Goal: Transaction & Acquisition: Purchase product/service

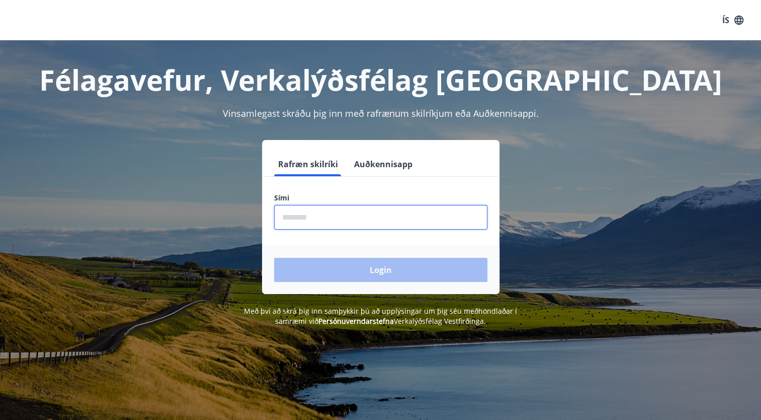
click at [328, 217] on input "phone" at bounding box center [380, 217] width 213 height 25
type input "********"
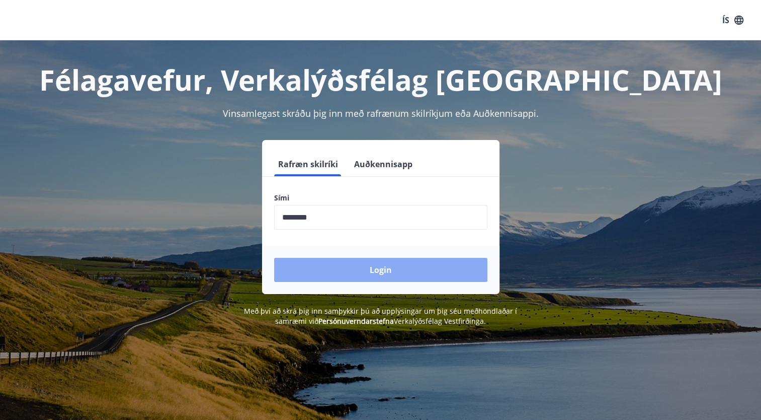
click at [343, 267] on button "Login" at bounding box center [380, 270] width 213 height 24
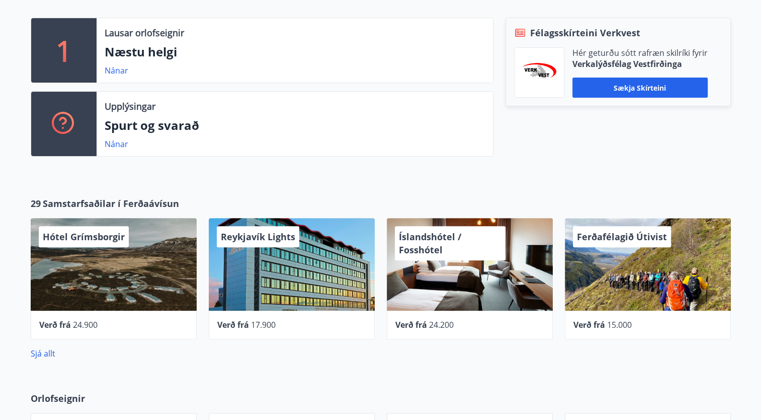
scroll to position [302, 0]
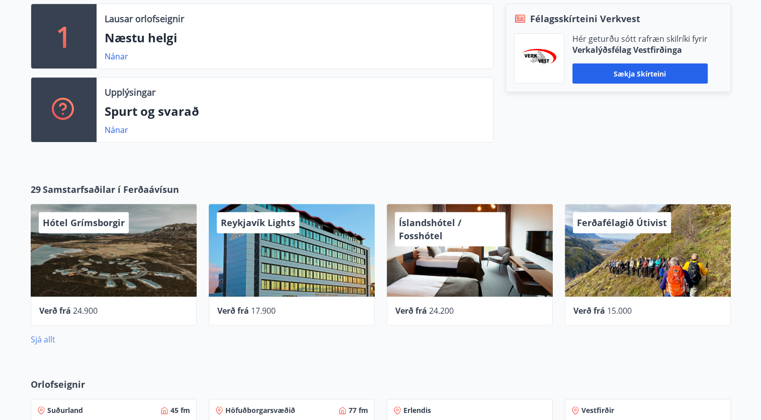
click at [47, 340] on link "Sjá allt" at bounding box center [43, 339] width 25 height 11
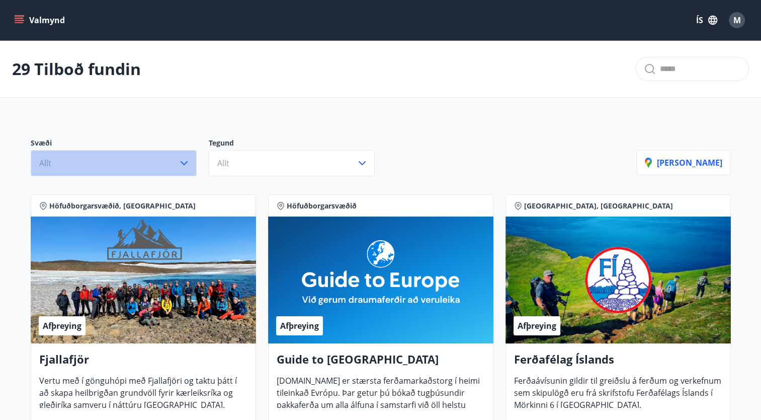
click at [183, 163] on icon "button" at bounding box center [184, 163] width 7 height 4
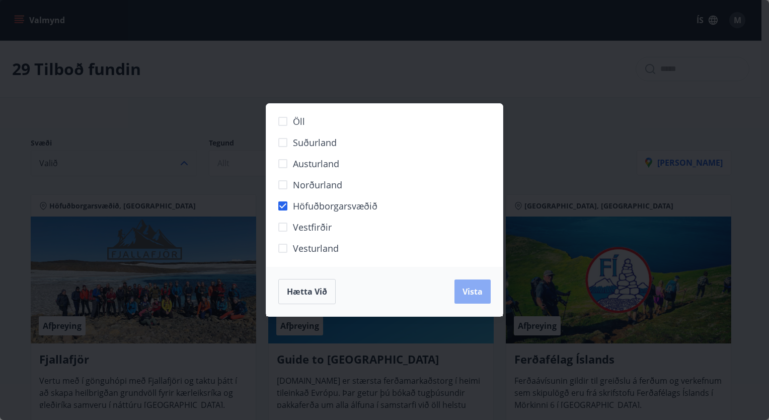
click at [472, 293] on span "Vista" at bounding box center [473, 291] width 20 height 11
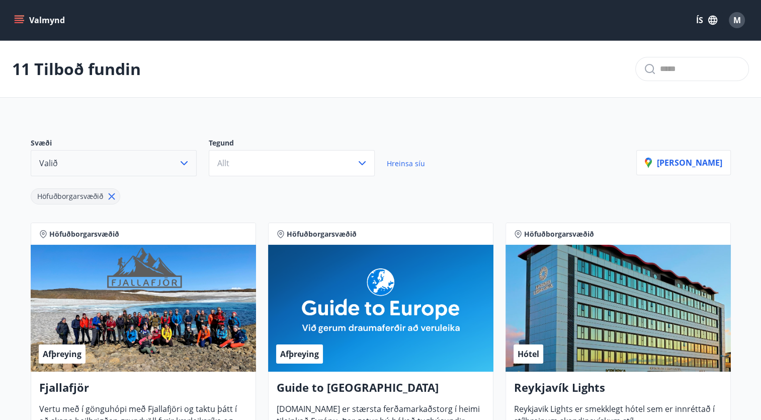
click at [187, 163] on icon "button" at bounding box center [184, 163] width 12 height 12
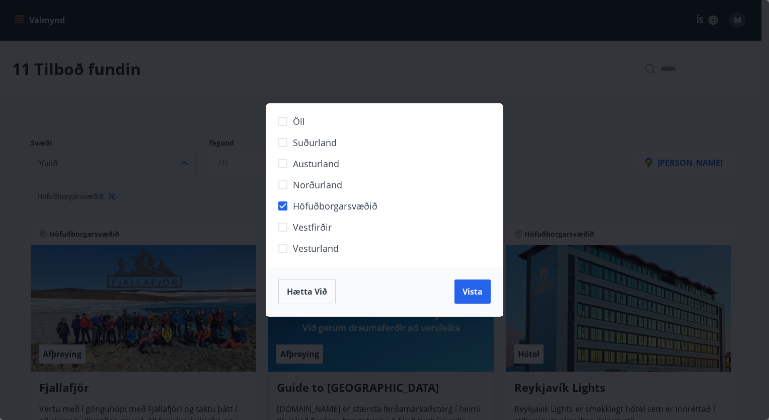
click at [187, 163] on div "Öll Suðurland [GEOGRAPHIC_DATA] Norðurland Höfuðborgarsvæðið [GEOGRAPHIC_DATA] …" at bounding box center [384, 210] width 769 height 420
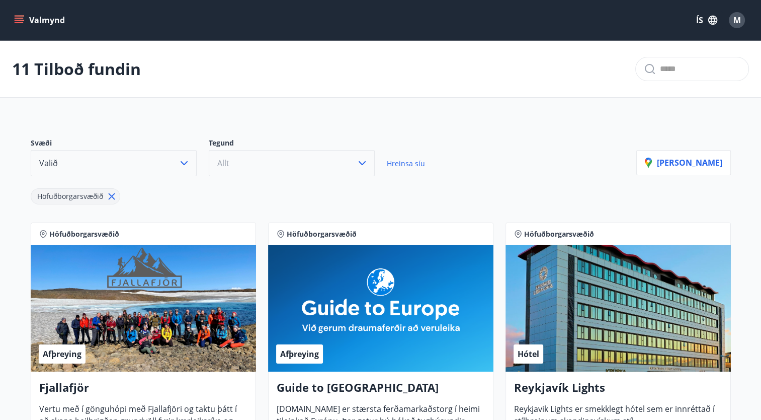
click at [360, 162] on icon "button" at bounding box center [362, 163] width 12 height 12
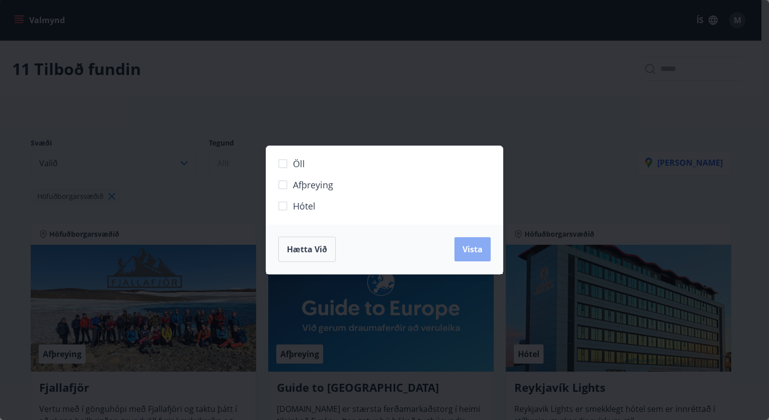
click at [475, 249] on span "Vista" at bounding box center [473, 249] width 20 height 11
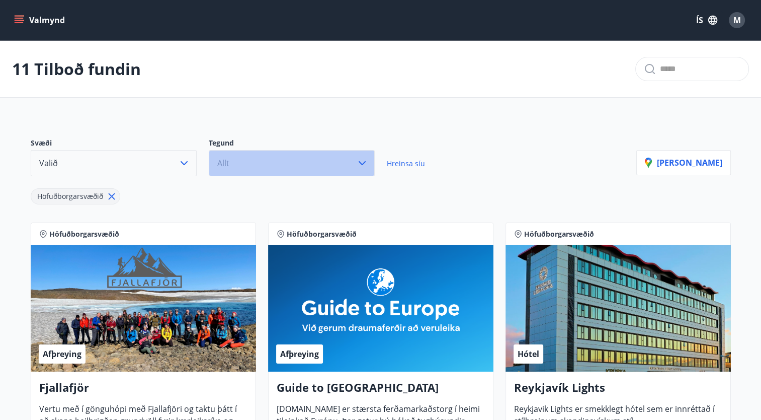
click at [357, 159] on icon "button" at bounding box center [362, 163] width 12 height 12
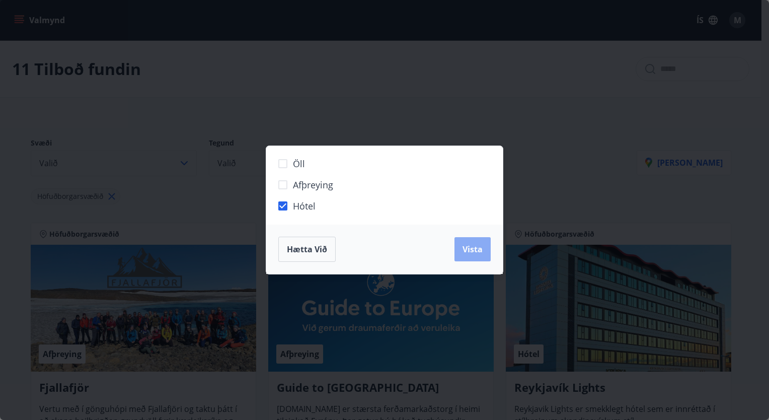
click at [476, 252] on span "Vista" at bounding box center [473, 249] width 20 height 11
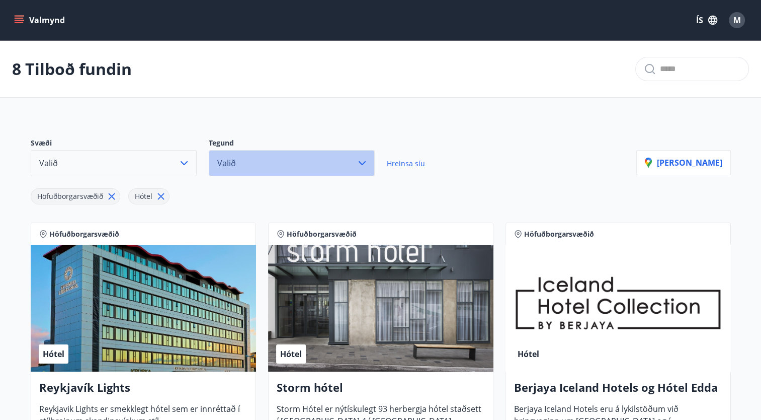
click at [364, 160] on icon "button" at bounding box center [362, 163] width 12 height 12
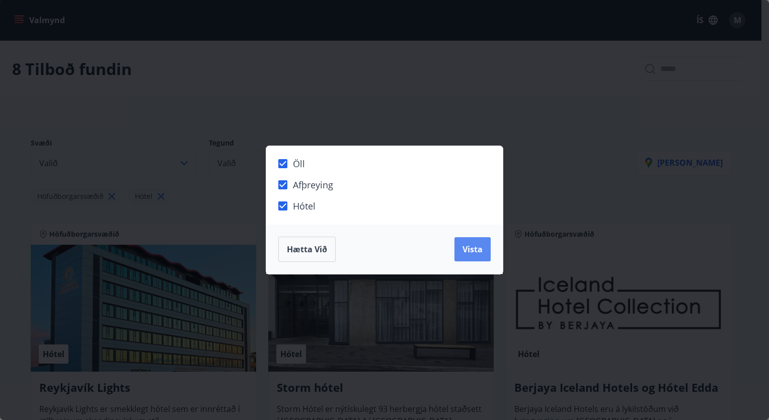
click at [471, 252] on span "Vista" at bounding box center [473, 249] width 20 height 11
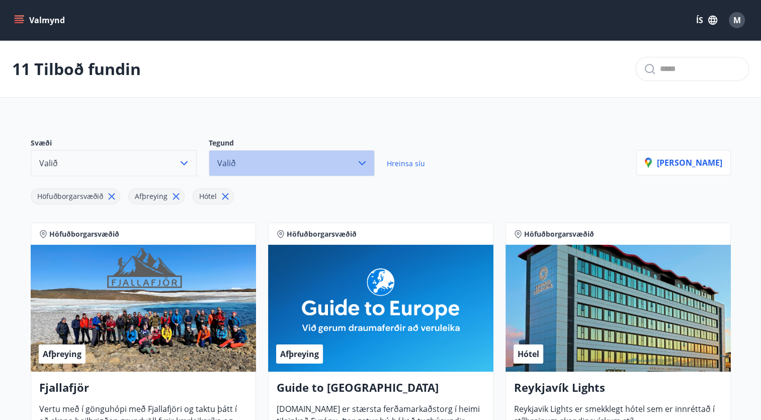
click at [360, 160] on icon "button" at bounding box center [362, 163] width 12 height 12
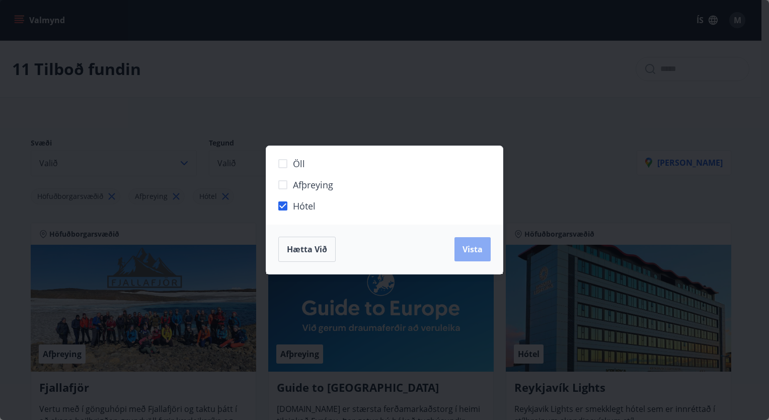
click at [480, 250] on span "Vista" at bounding box center [473, 249] width 20 height 11
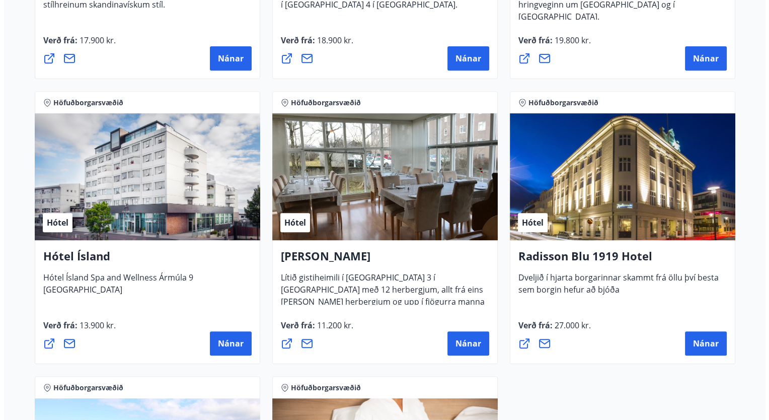
scroll to position [503, 0]
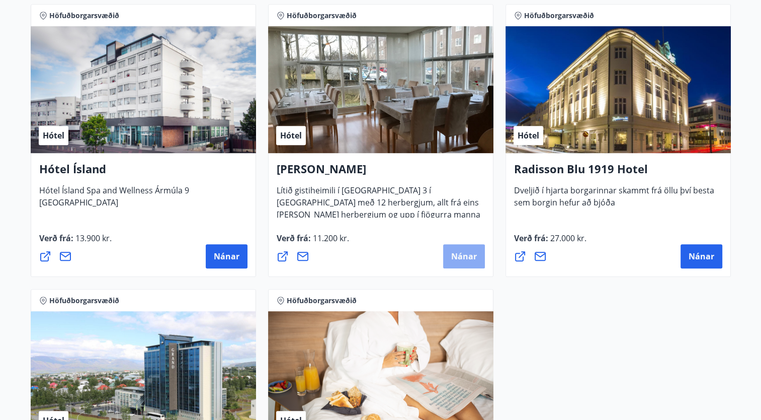
click at [459, 263] on button "Nánar" at bounding box center [464, 256] width 42 height 24
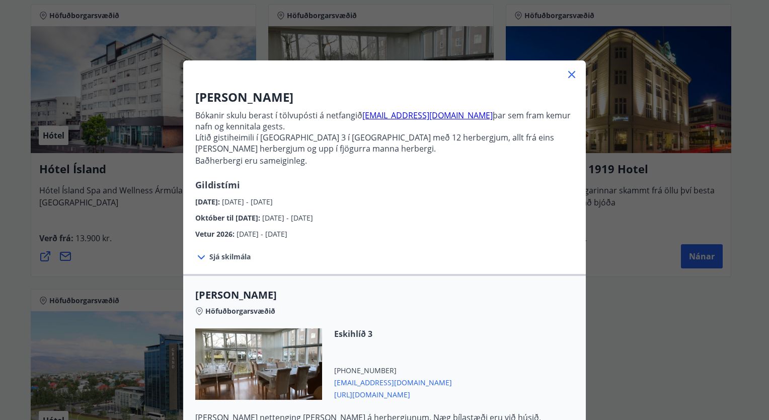
click at [234, 257] on span "Sjá skilmála" at bounding box center [229, 257] width 41 height 10
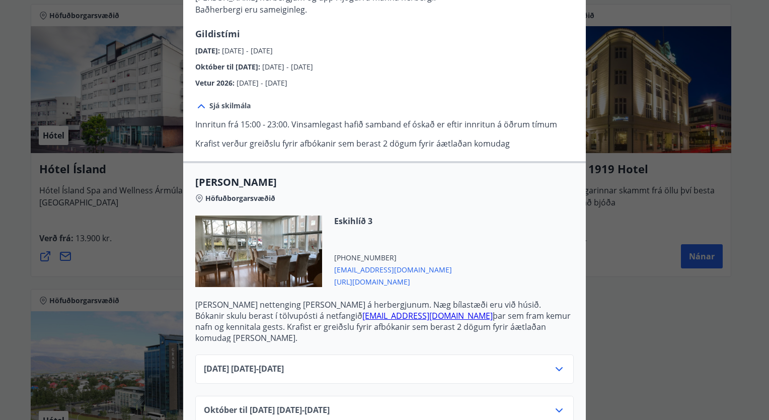
scroll to position [206, 0]
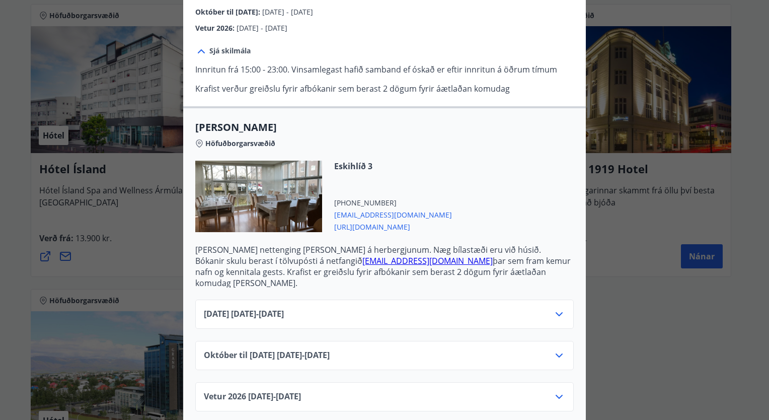
click at [556, 312] on icon at bounding box center [559, 314] width 7 height 4
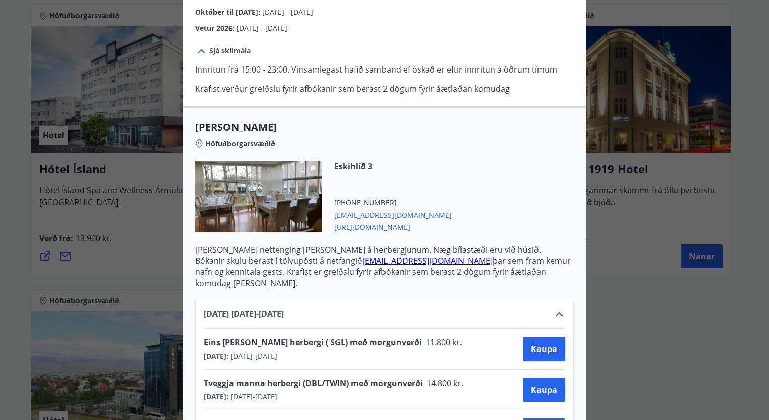
scroll to position [306, 0]
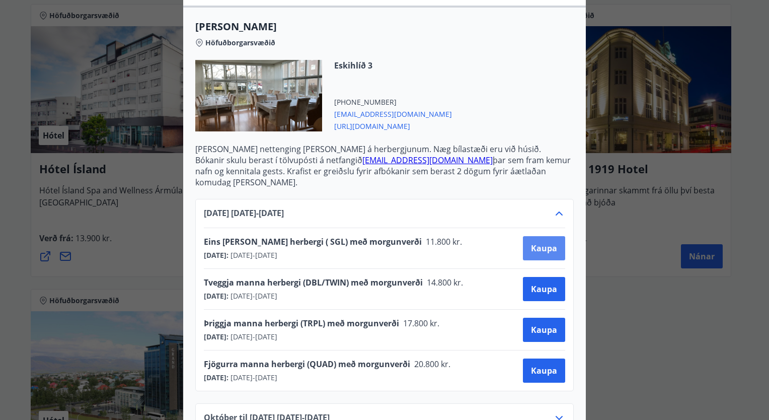
click at [540, 243] on span "Kaupa" at bounding box center [544, 248] width 26 height 11
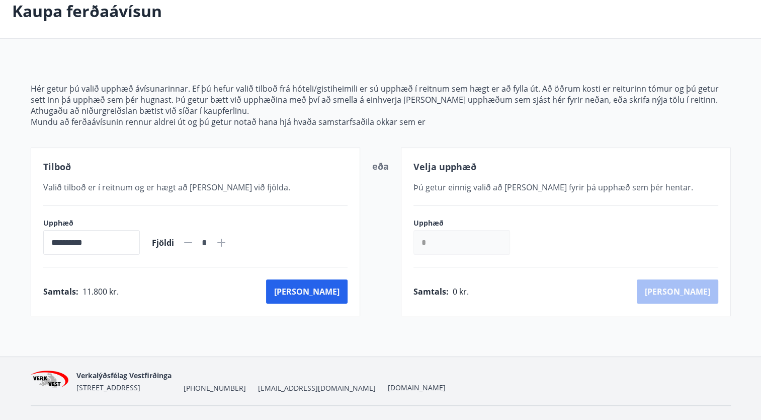
scroll to position [76, 0]
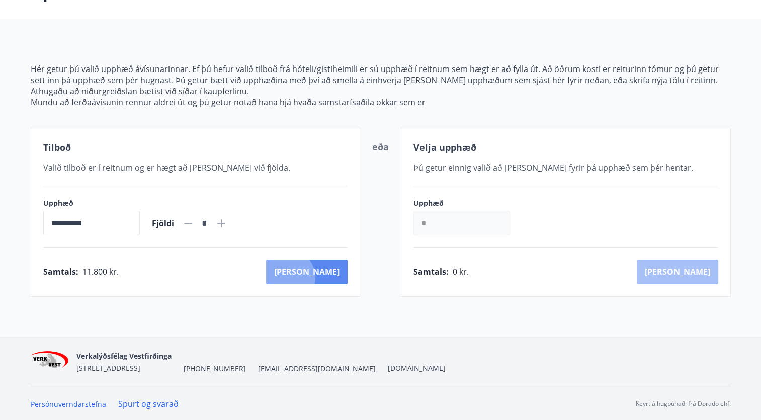
click at [332, 276] on button "[PERSON_NAME]" at bounding box center [307, 272] width 82 height 24
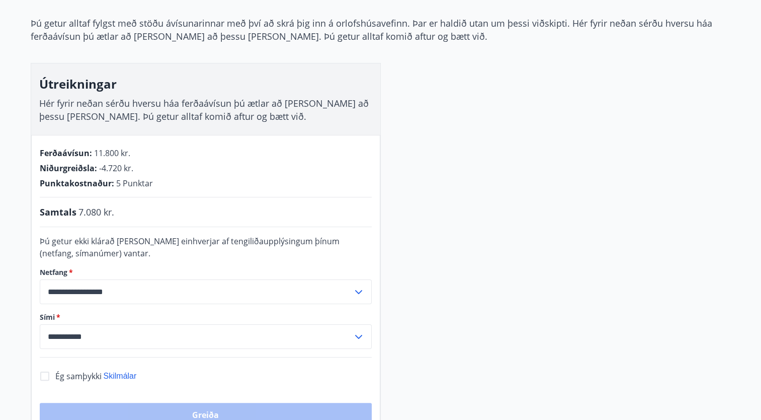
scroll to position [101, 0]
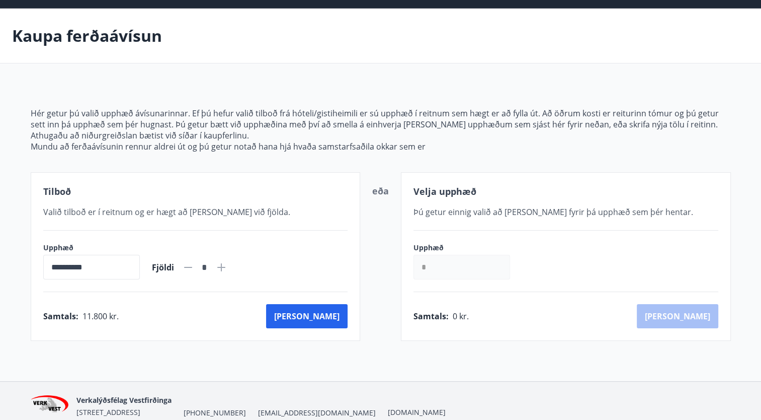
scroll to position [76, 0]
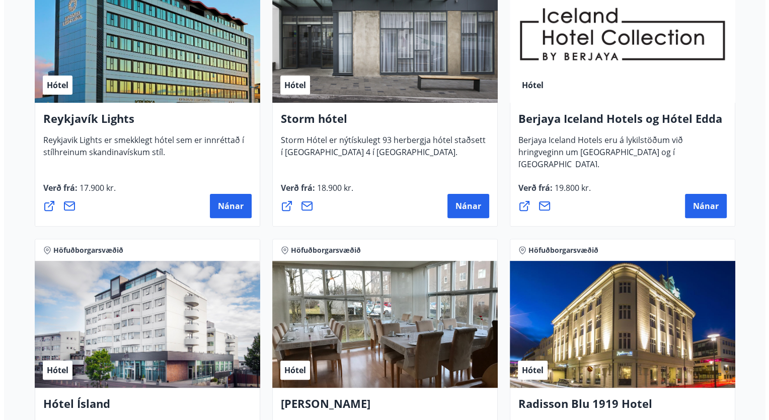
scroll to position [403, 0]
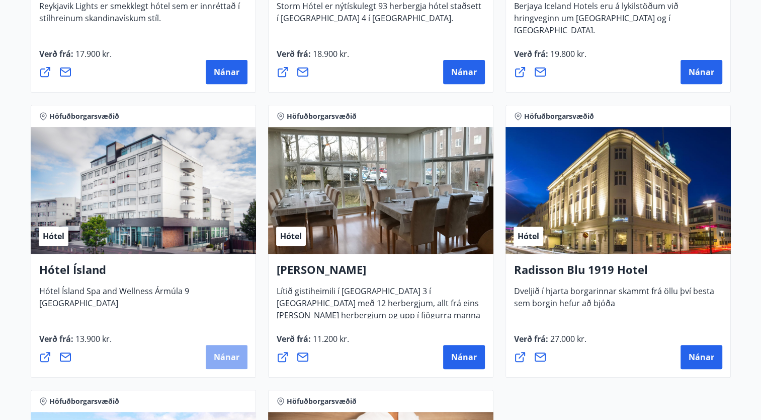
click at [220, 356] on span "Nánar" at bounding box center [227, 356] width 26 height 11
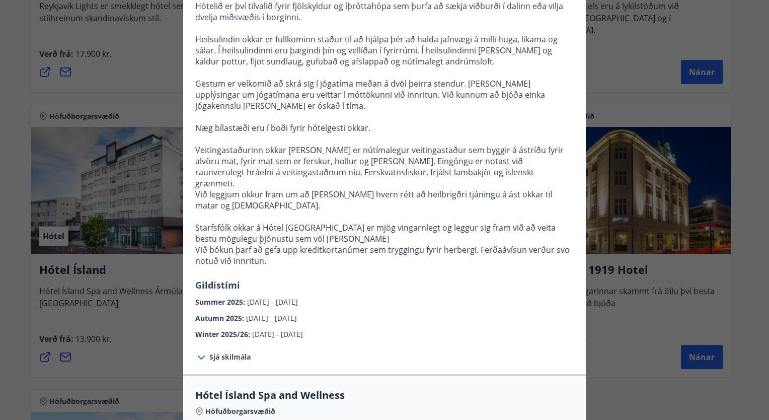
scroll to position [201, 0]
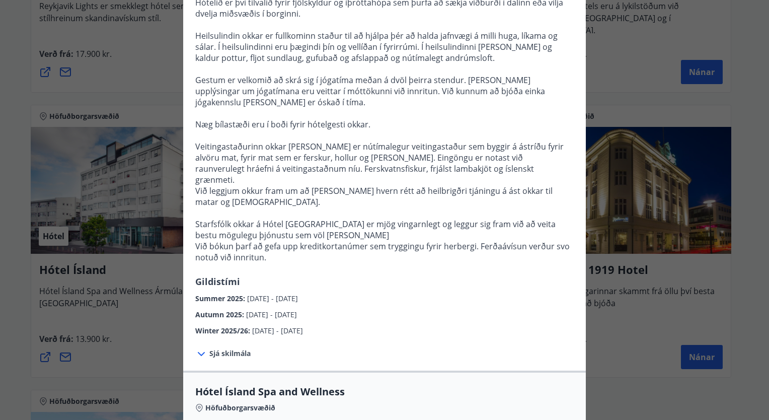
click at [237, 348] on span "Sjá skilmála" at bounding box center [229, 353] width 41 height 10
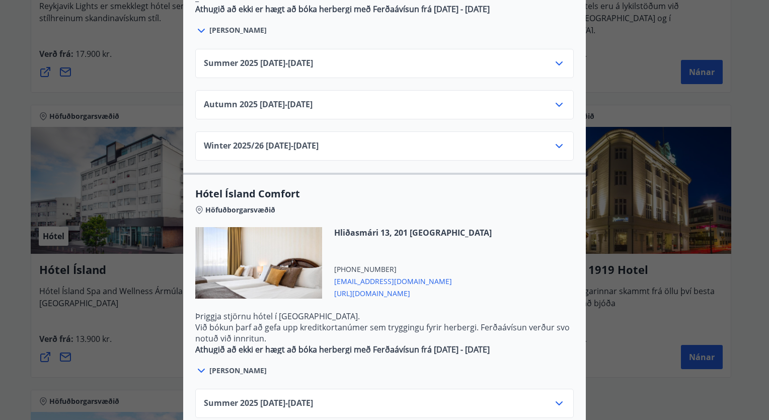
scroll to position [805, 0]
click at [554, 397] on icon at bounding box center [559, 403] width 12 height 12
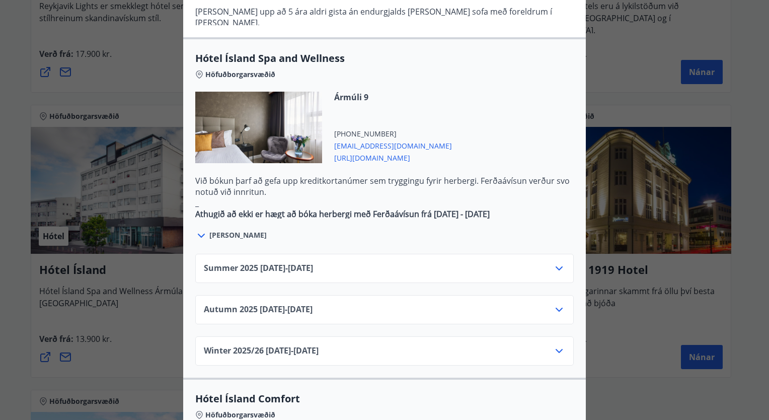
scroll to position [554, 0]
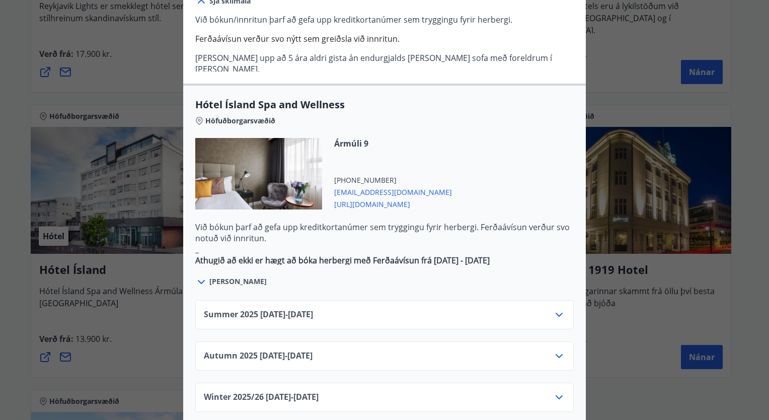
click at [560, 309] on icon at bounding box center [559, 315] width 12 height 12
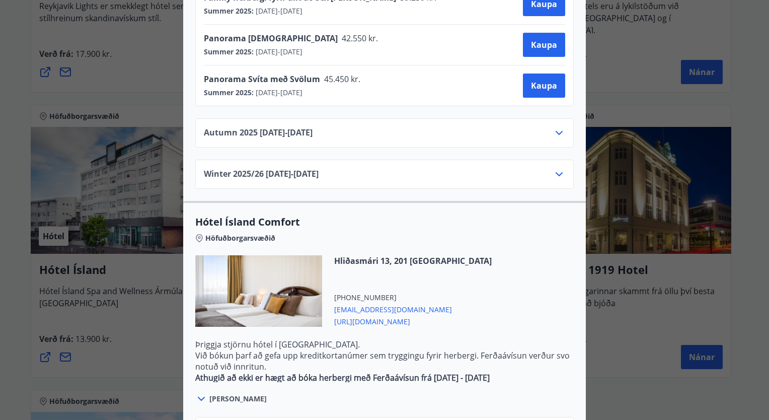
scroll to position [1107, 0]
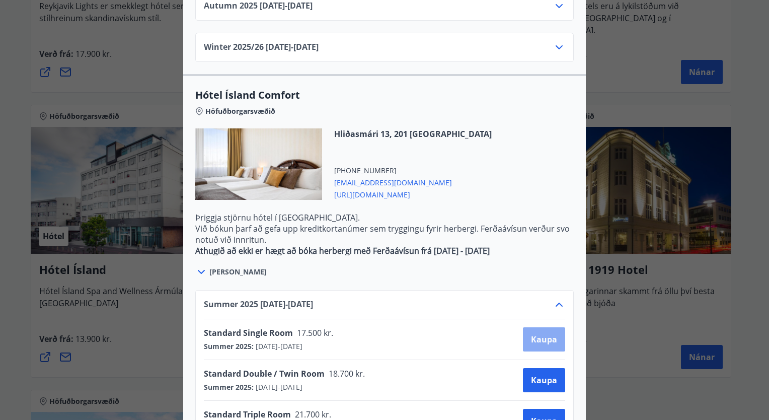
click at [533, 334] on span "Kaupa" at bounding box center [544, 339] width 26 height 11
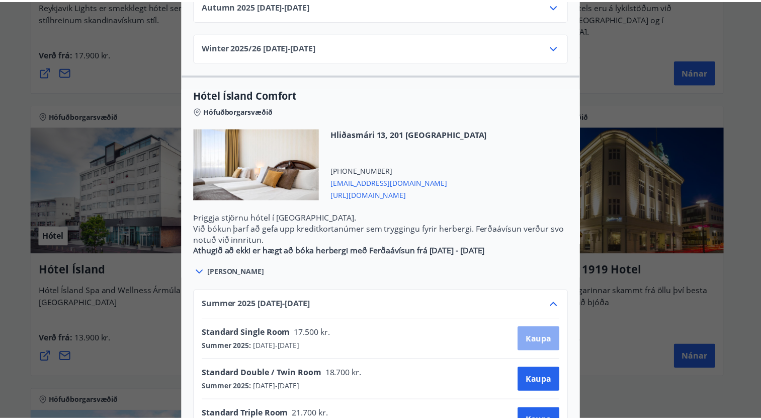
scroll to position [32, 0]
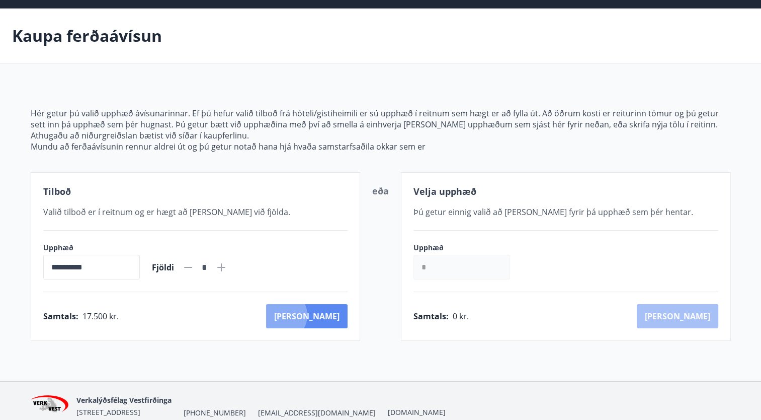
click at [326, 314] on button "[PERSON_NAME]" at bounding box center [307, 316] width 82 height 24
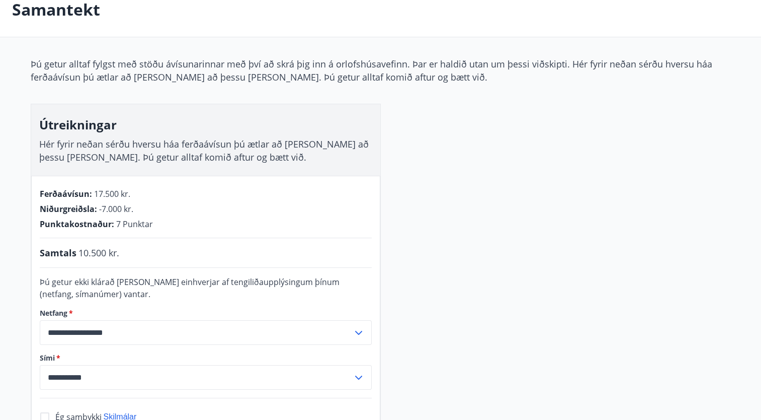
scroll to position [83, 0]
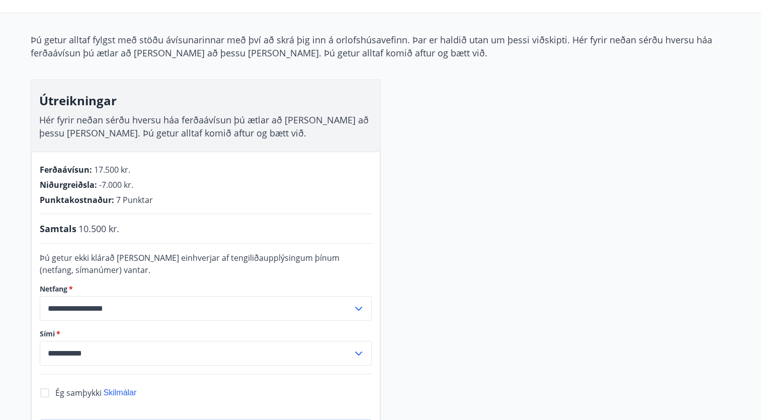
click at [360, 355] on icon at bounding box center [359, 353] width 12 height 12
click at [83, 394] on li "354-8447597" at bounding box center [205, 392] width 331 height 18
type input "**********"
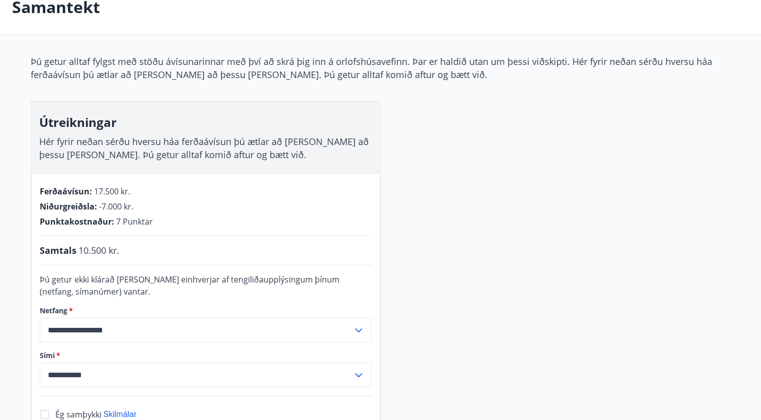
scroll to position [50, 0]
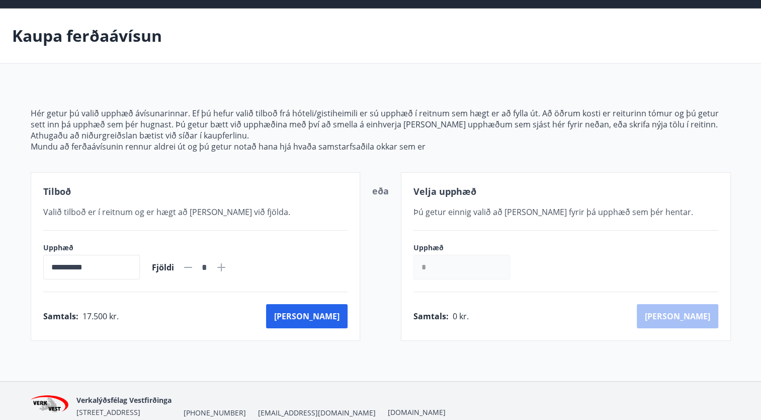
scroll to position [50, 0]
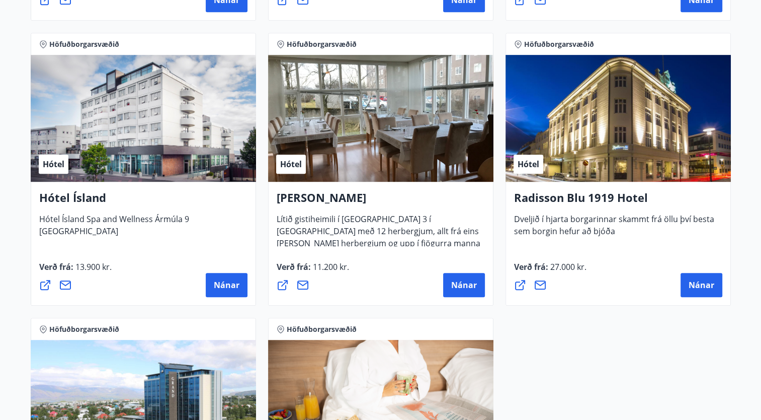
scroll to position [453, 0]
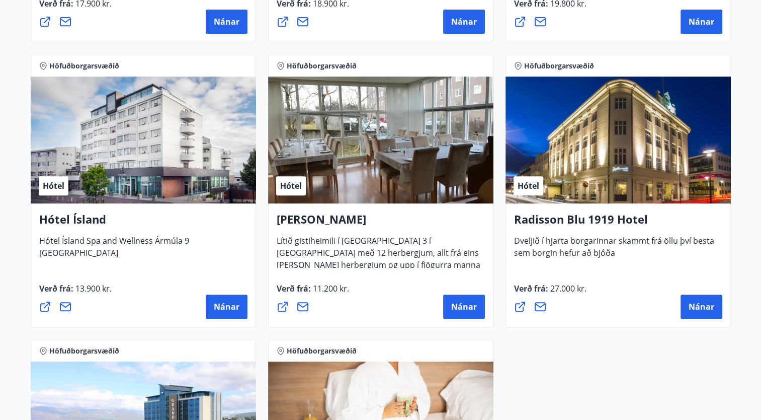
click at [62, 307] on icon at bounding box center [65, 306] width 12 height 12
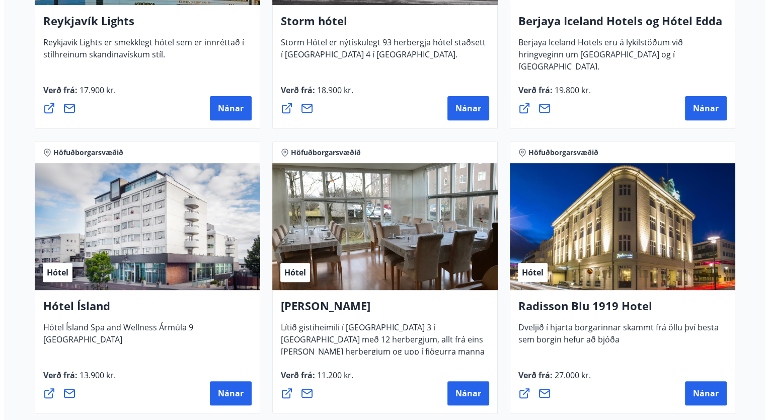
scroll to position [503, 0]
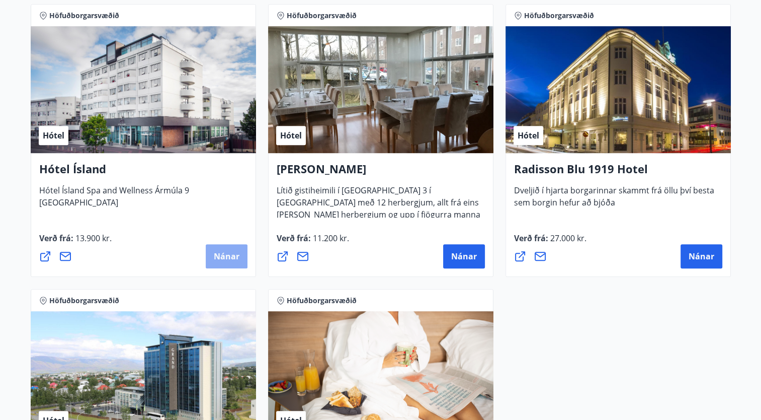
click at [221, 258] on span "Nánar" at bounding box center [227, 256] width 26 height 11
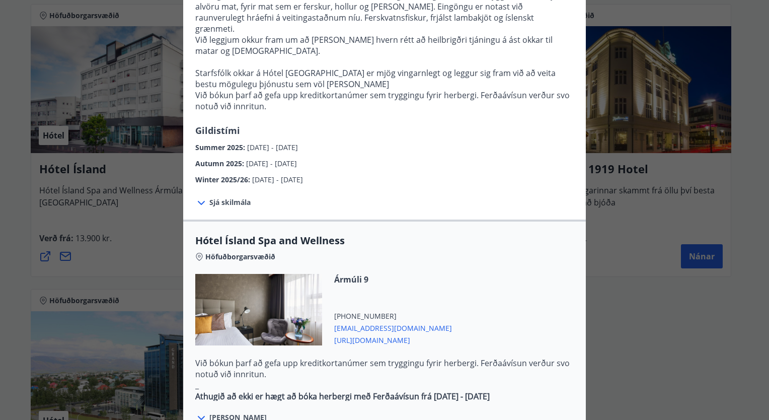
scroll to position [403, 0]
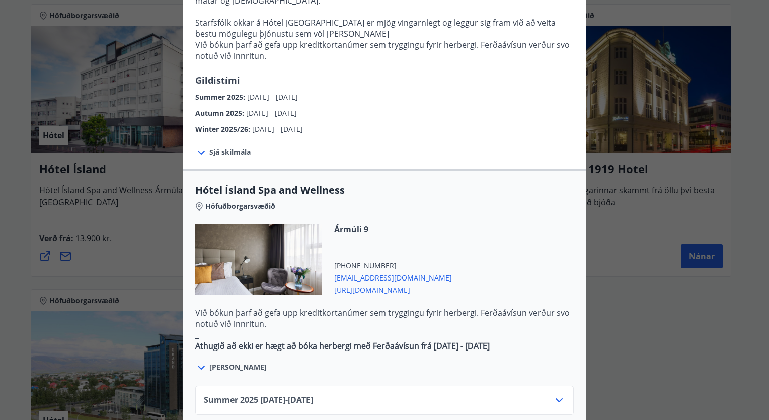
click at [557, 398] on icon at bounding box center [559, 400] width 7 height 4
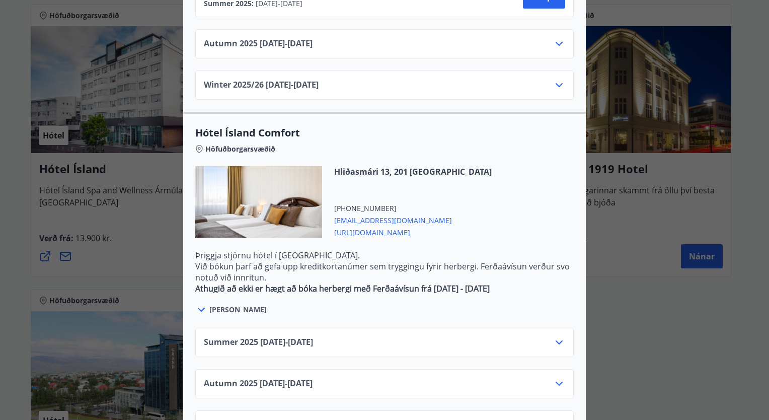
scroll to position [1007, 0]
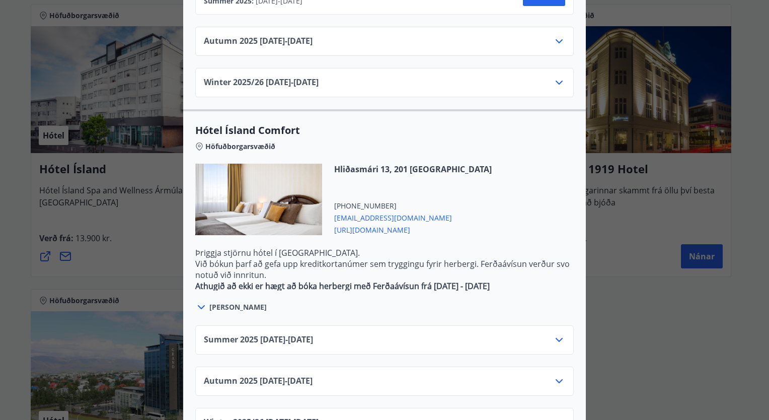
click at [556, 338] on icon at bounding box center [559, 340] width 7 height 4
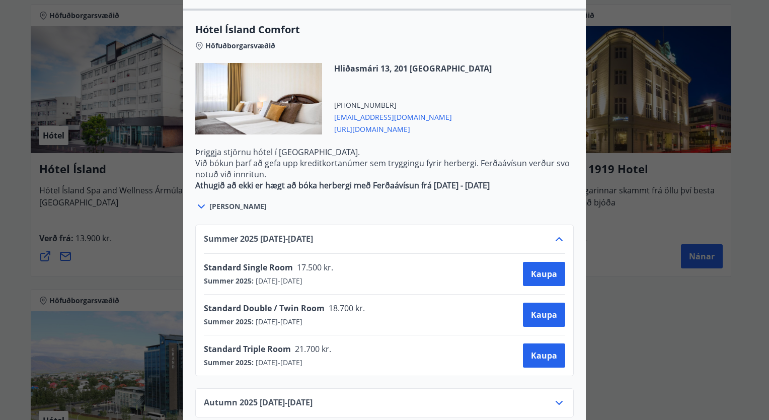
scroll to position [1130, 0]
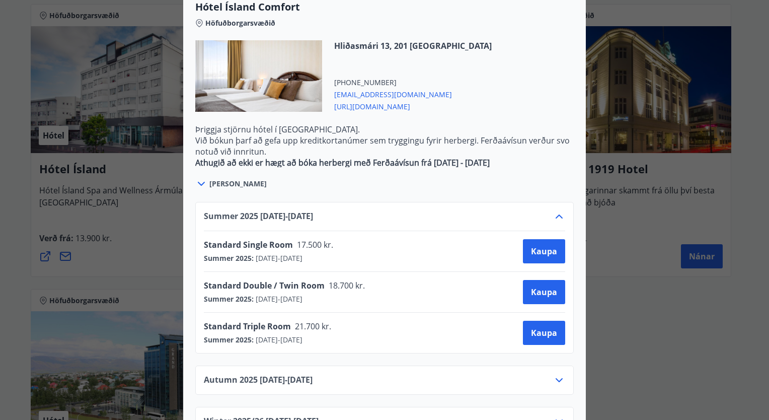
click at [557, 378] on icon at bounding box center [559, 380] width 7 height 4
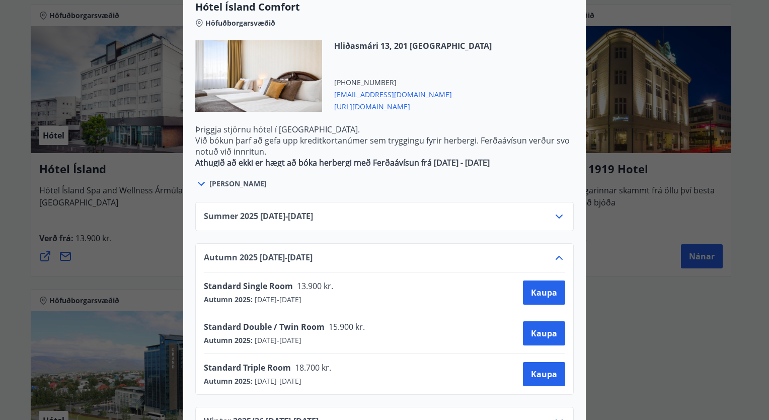
click at [560, 252] on icon at bounding box center [559, 258] width 12 height 12
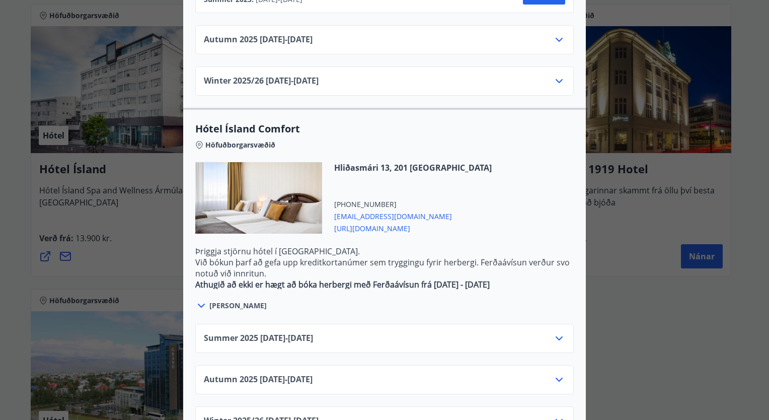
click at [556, 332] on icon at bounding box center [559, 338] width 12 height 12
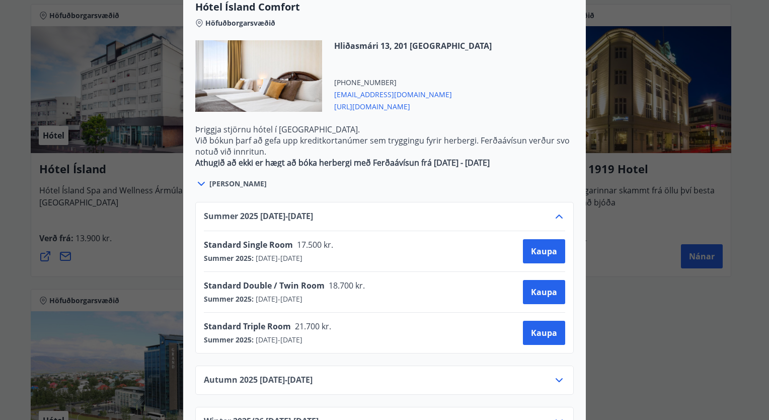
scroll to position [1080, 0]
